Goal: Task Accomplishment & Management: Manage account settings

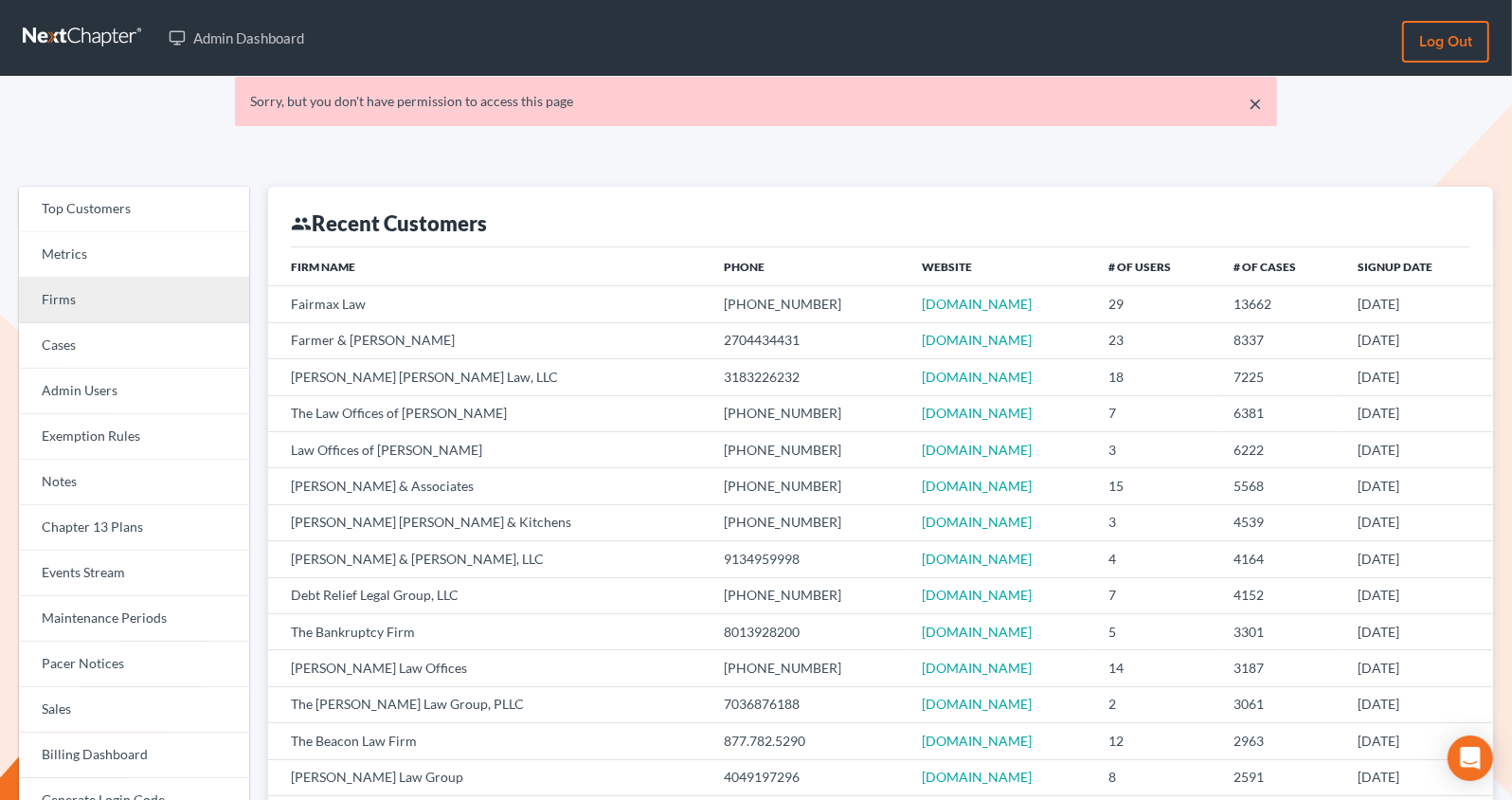
click at [67, 297] on link "Firms" at bounding box center [134, 299] width 230 height 45
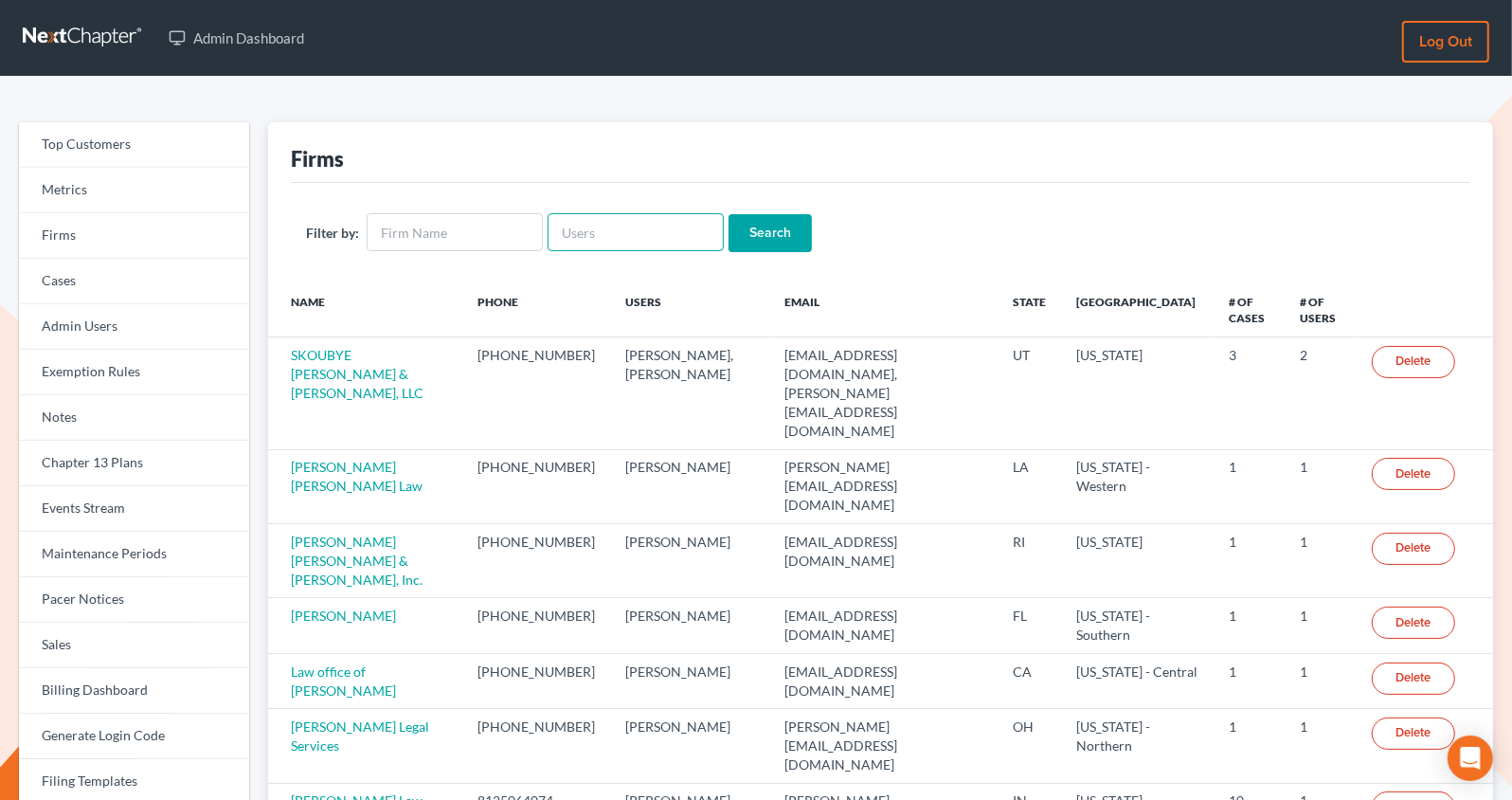
click at [612, 236] on input "text" at bounding box center [636, 232] width 176 height 38
paste input "[PERSON_NAME][EMAIL_ADDRESS][DOMAIN_NAME]"
type input "[PERSON_NAME][EMAIL_ADDRESS][DOMAIN_NAME]"
click at [729, 214] on input "Search" at bounding box center [770, 233] width 83 height 38
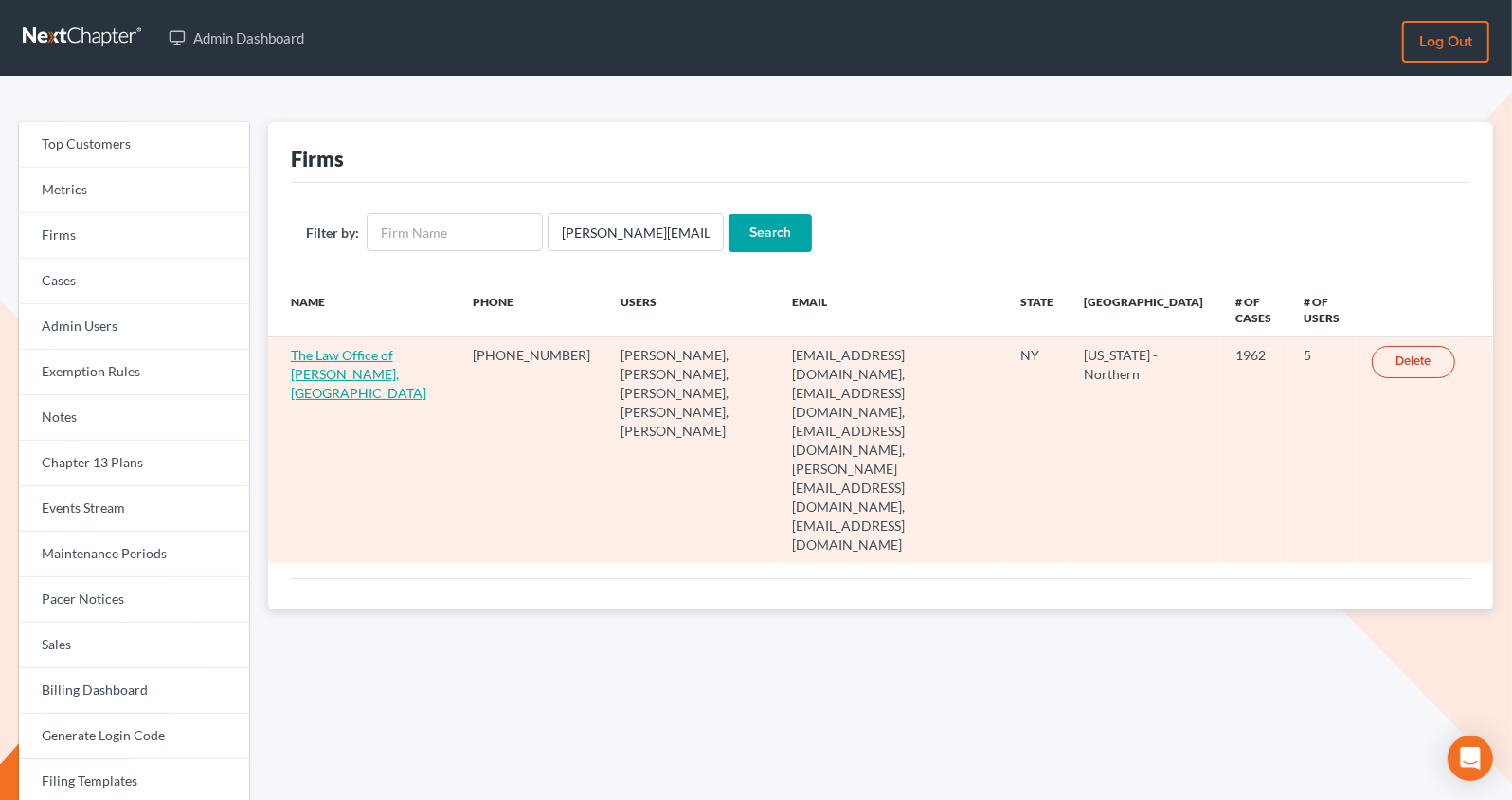
click at [327, 364] on link "The Law Office of Christiaan Van Niekerk, PLLC" at bounding box center [358, 374] width 135 height 54
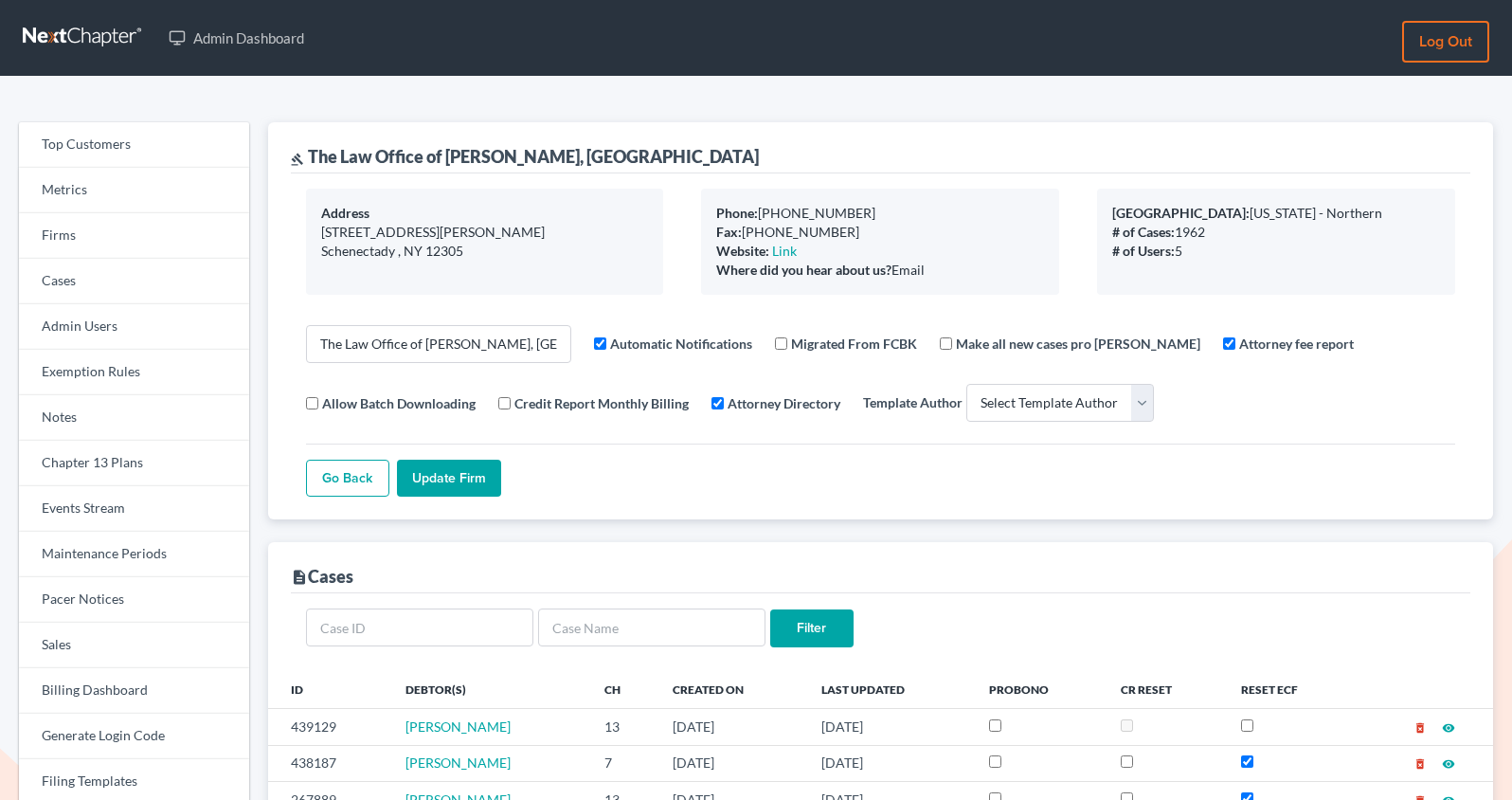
select select
click at [108, 518] on link "Events Stream" at bounding box center [134, 508] width 230 height 45
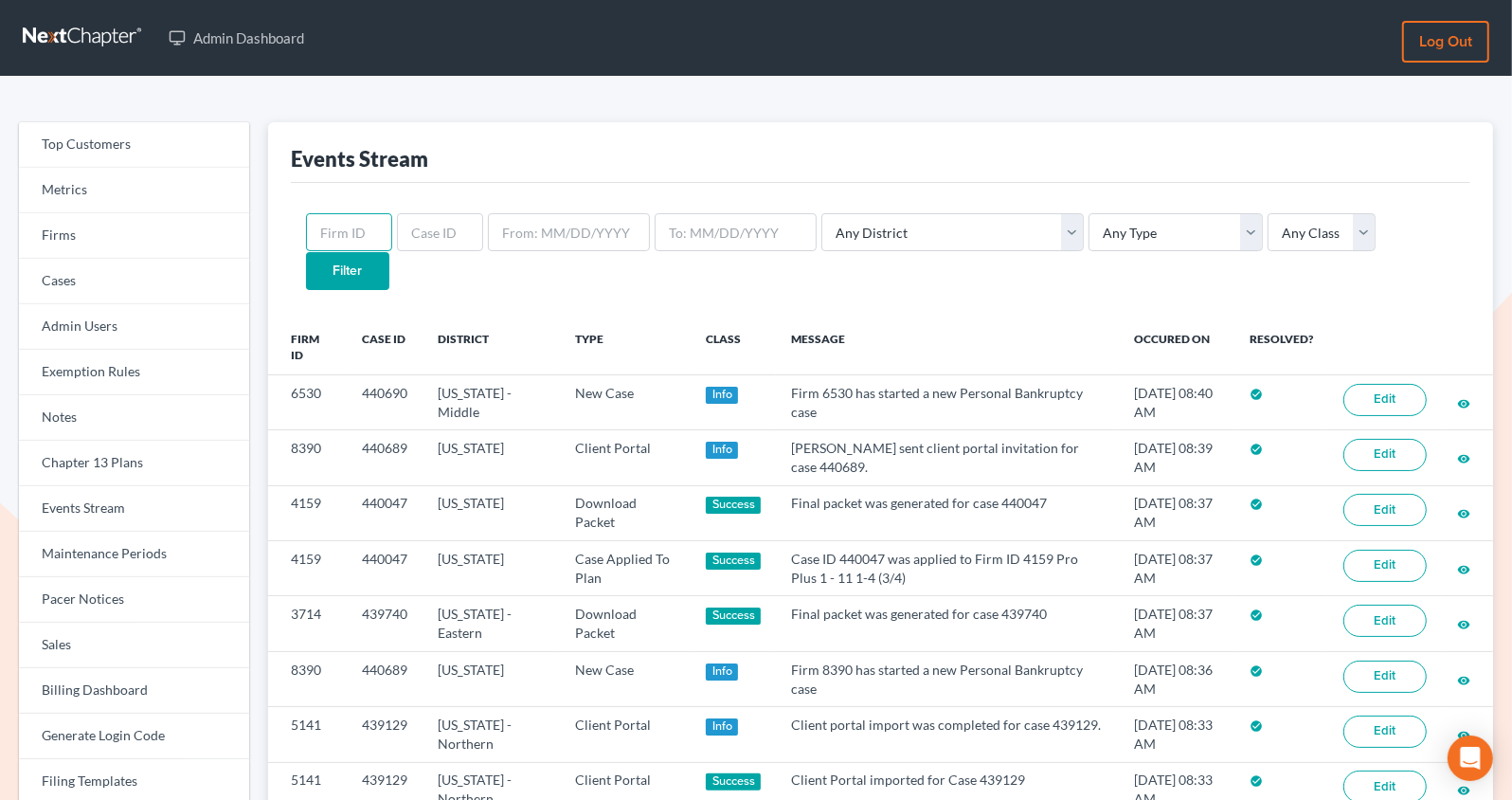
click at [353, 236] on input "text" at bounding box center [349, 232] width 86 height 38
paste input "5141"
type input "5141"
click at [306, 252] on input "Filter" at bounding box center [347, 271] width 83 height 38
